Goal: Information Seeking & Learning: Learn about a topic

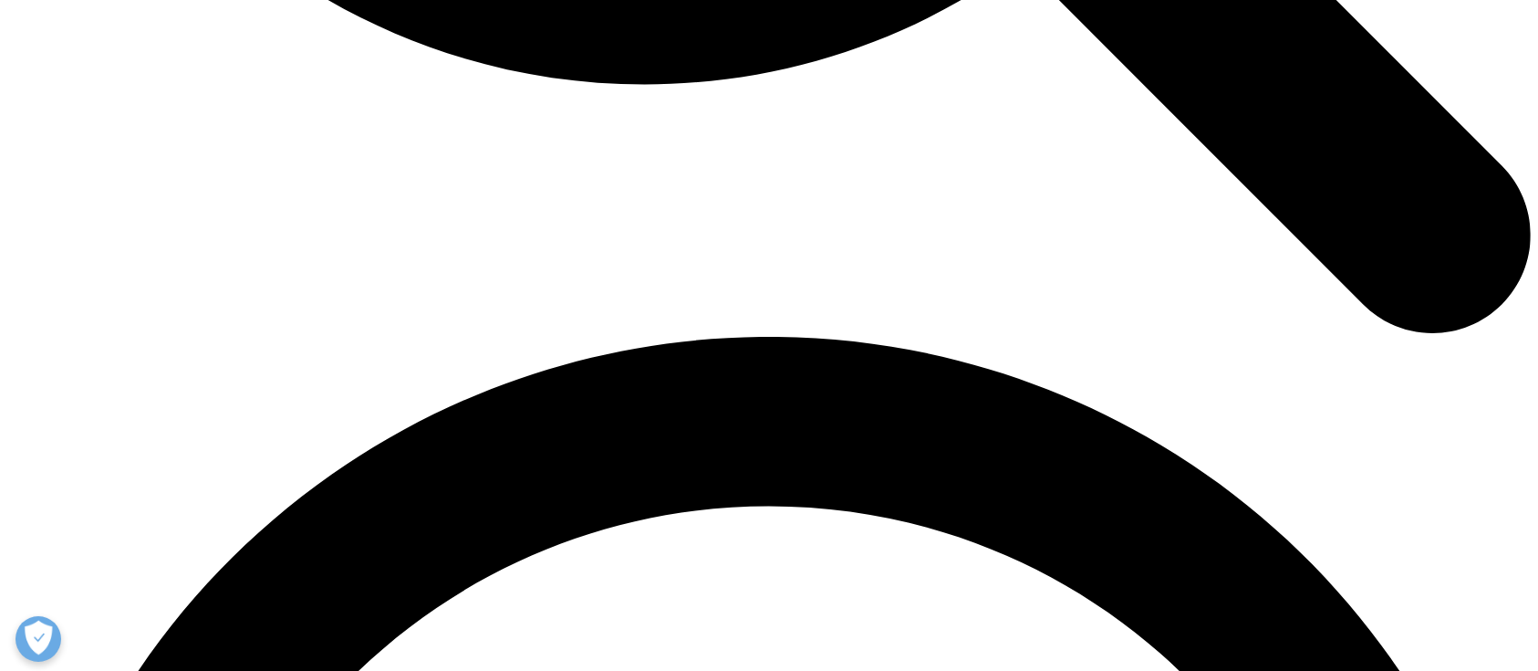
scroll to position [2822, 0]
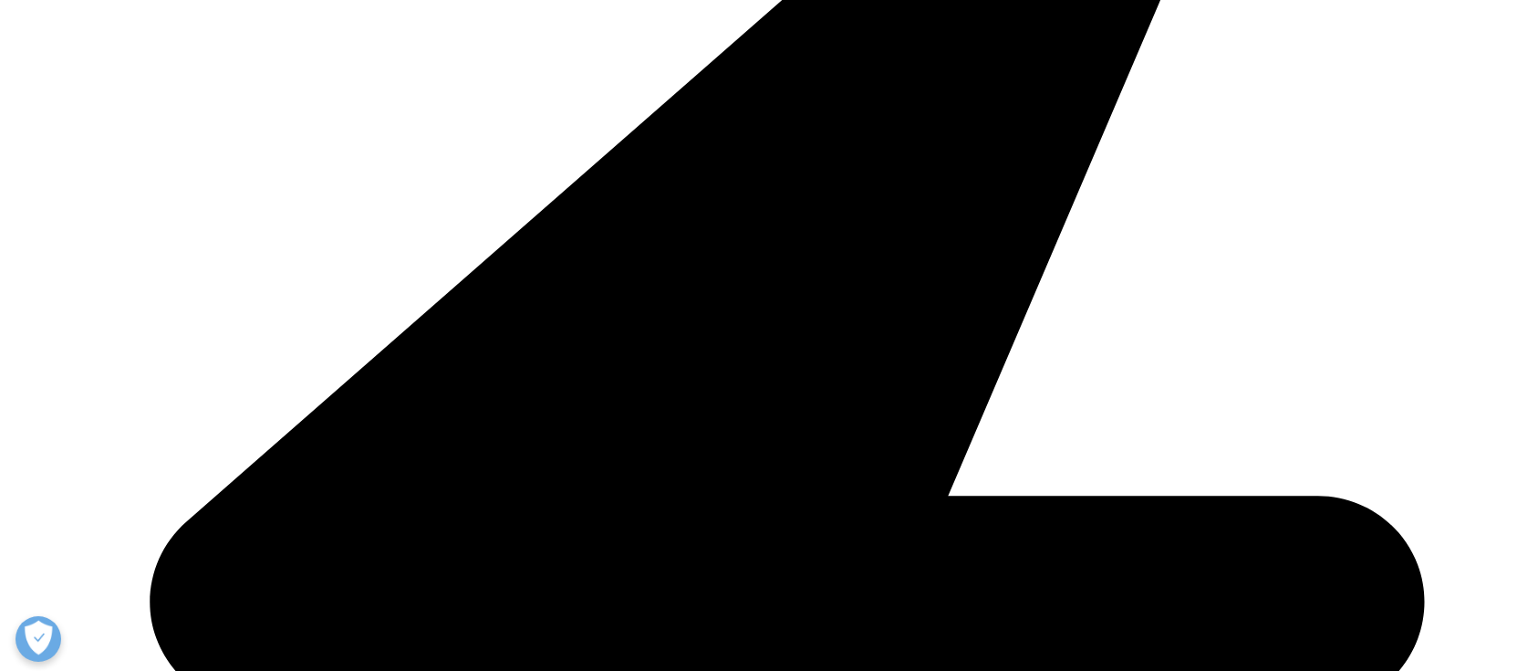
scroll to position [5206, 0]
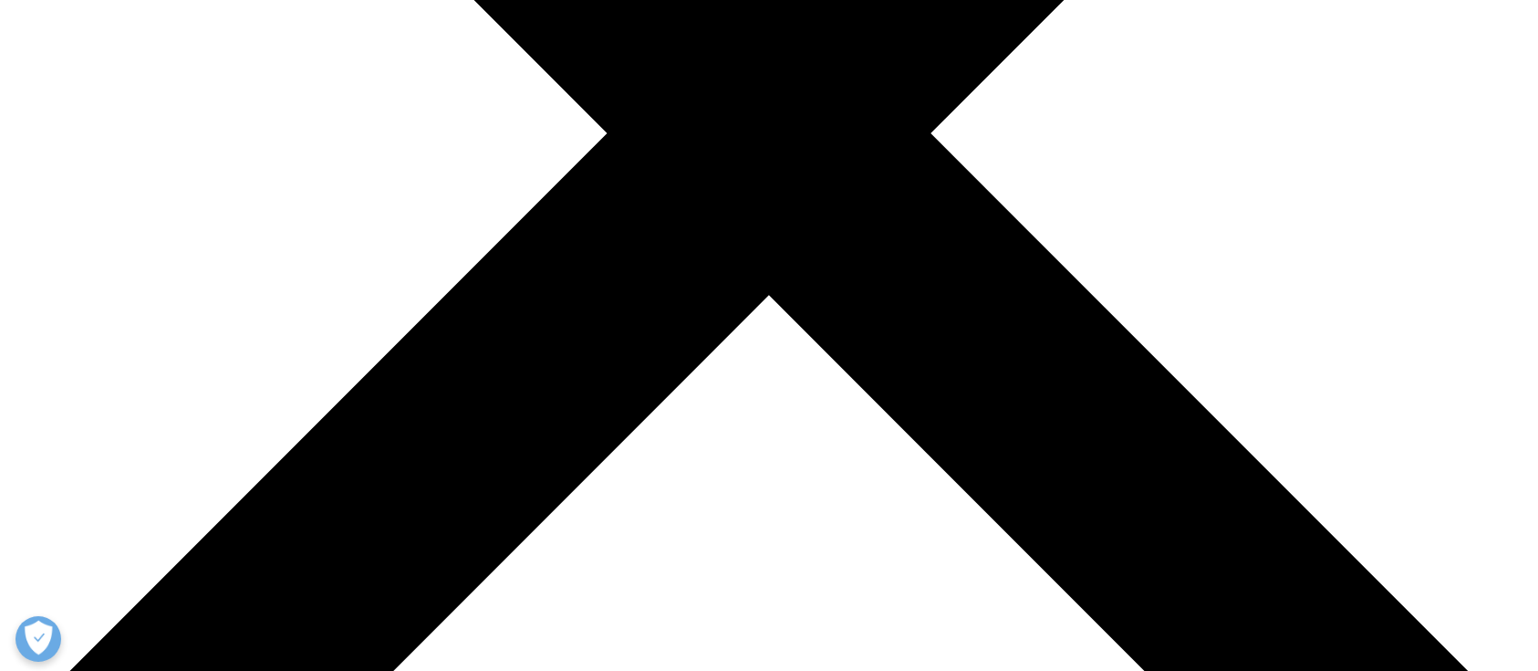
scroll to position [730, 0]
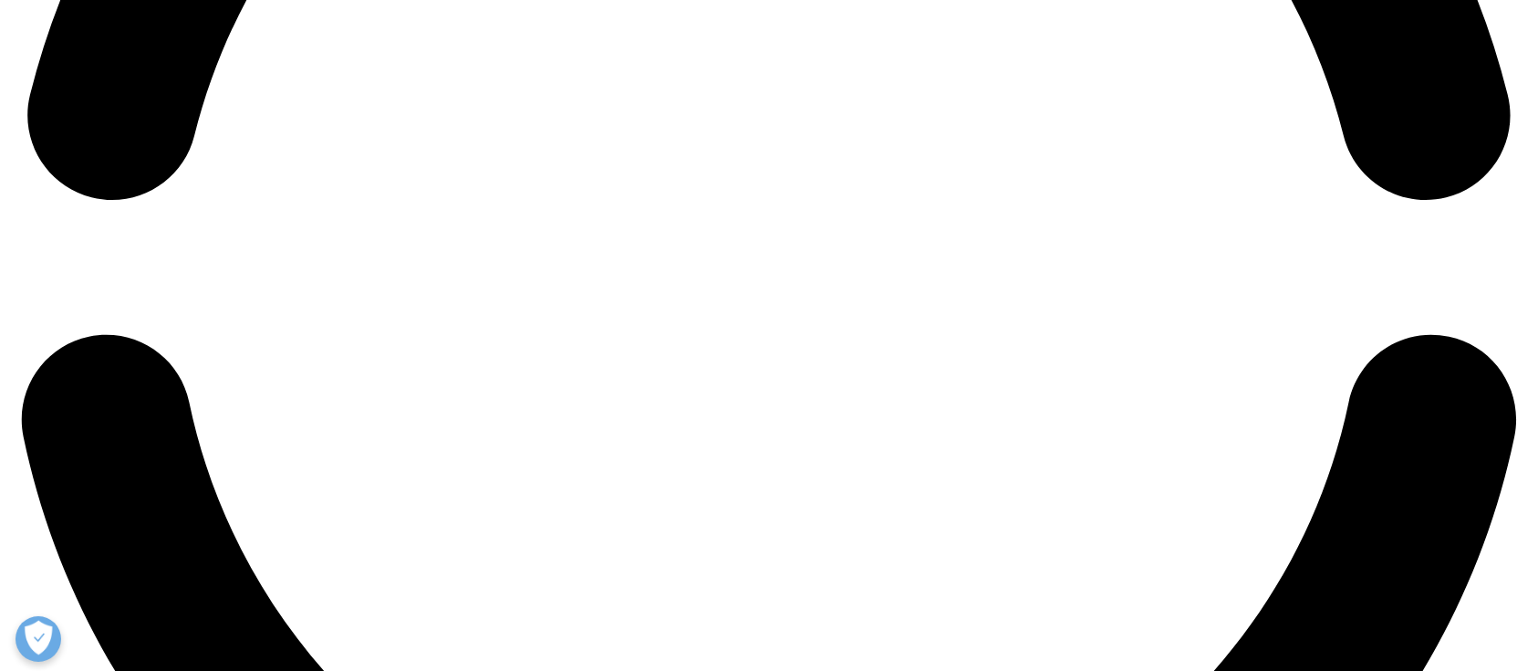
scroll to position [3455, 0]
